Goal: Register for event/course

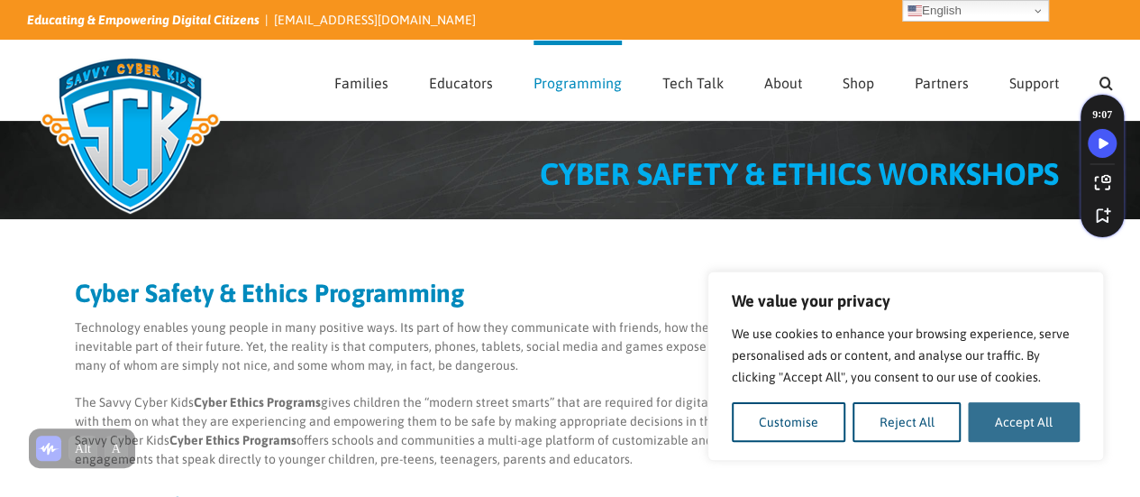
click at [1023, 421] on button "Accept All" at bounding box center [1024, 422] width 112 height 40
checkbox input "true"
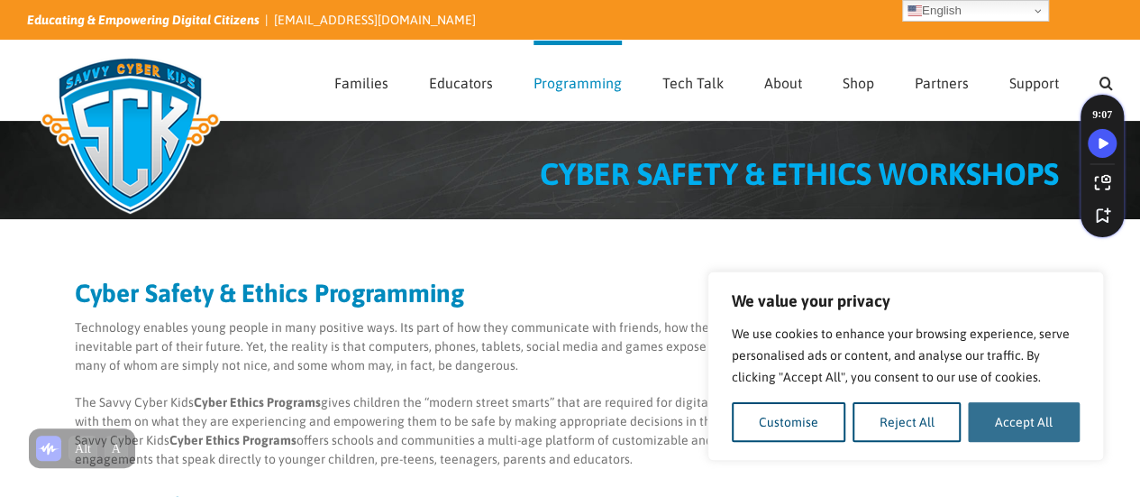
checkbox input "true"
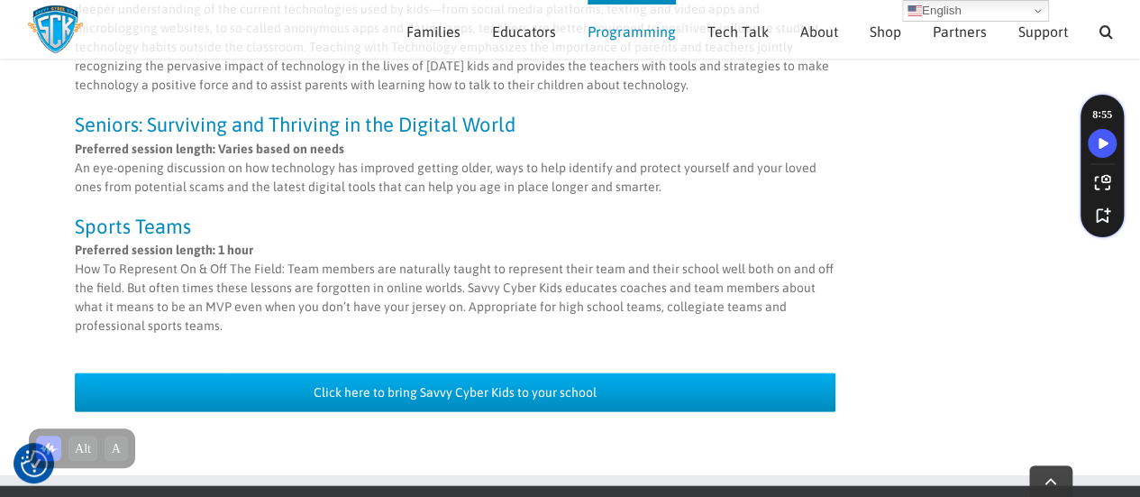
scroll to position [1780, 0]
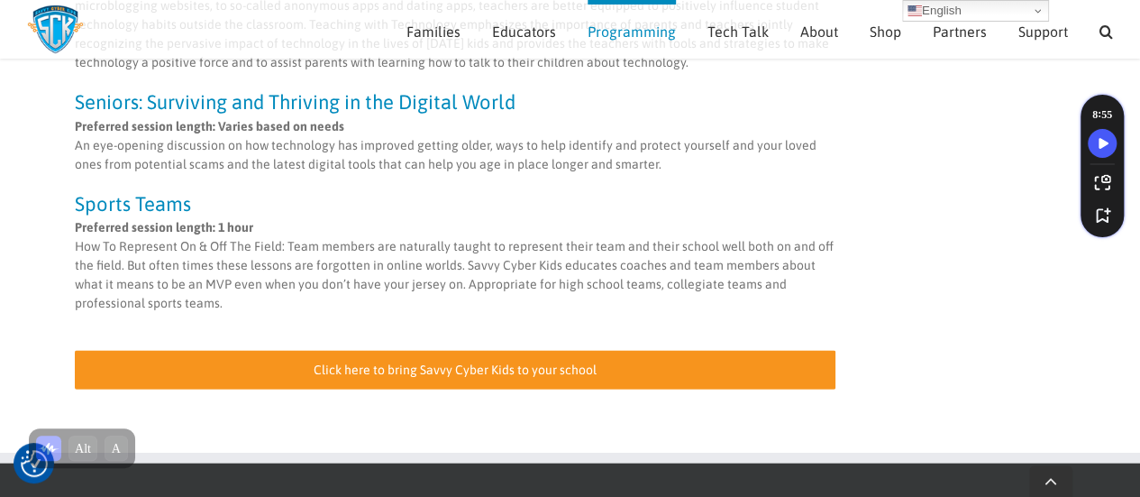
click at [470, 362] on span "Click here to bring Savvy Cyber Kids to your school" at bounding box center [455, 369] width 283 height 15
